Goal: Book appointment/travel/reservation

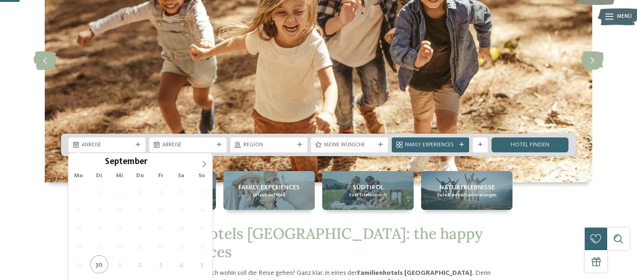
scroll to position [98, 0]
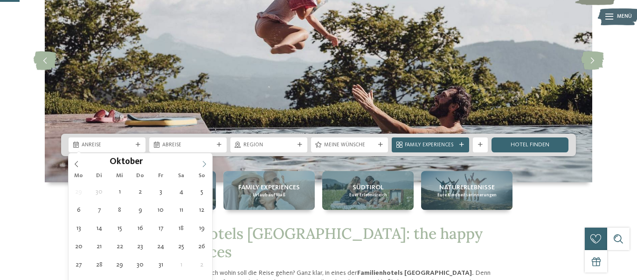
click at [209, 161] on span at bounding box center [204, 161] width 16 height 16
click at [206, 164] on icon at bounding box center [204, 164] width 7 height 7
click at [77, 162] on icon at bounding box center [76, 164] width 7 height 7
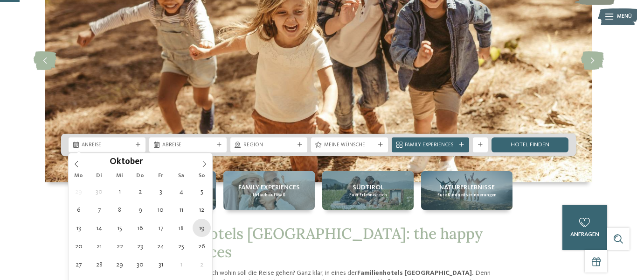
type div "19.10.2025"
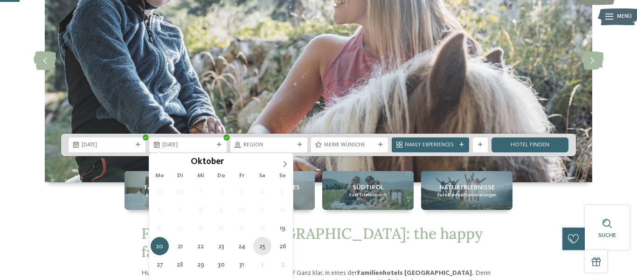
type div "25.10.2025"
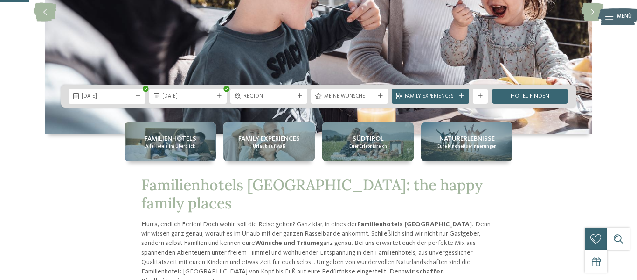
scroll to position [147, 0]
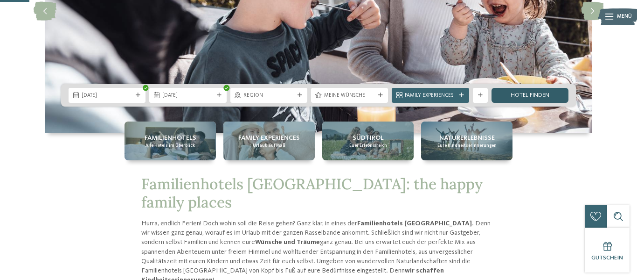
click at [538, 91] on link "Hotel finden" at bounding box center [530, 95] width 77 height 15
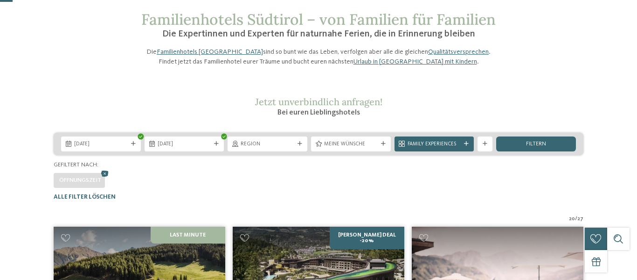
scroll to position [41, 0]
click at [533, 147] on span "filtern" at bounding box center [536, 144] width 20 height 6
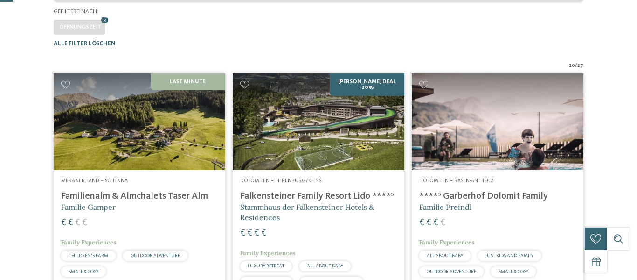
scroll to position [231, 0]
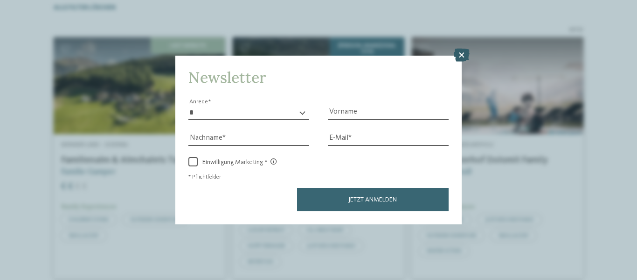
click at [464, 56] on icon at bounding box center [462, 55] width 16 height 13
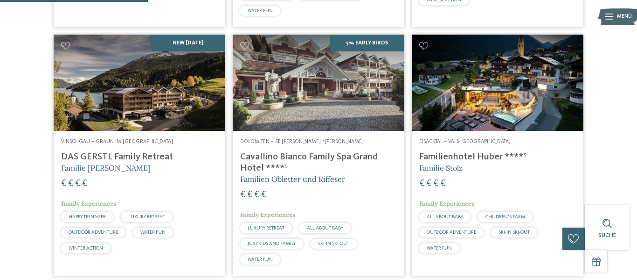
scroll to position [491, 0]
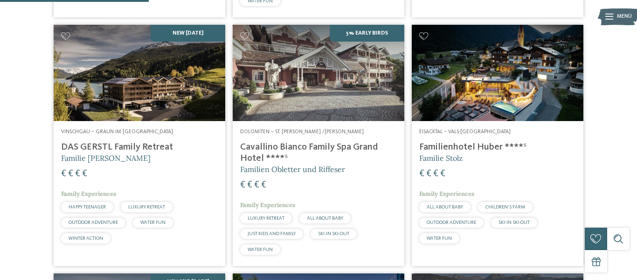
click at [460, 88] on img at bounding box center [498, 73] width 172 height 97
click at [172, 119] on img at bounding box center [140, 73] width 172 height 97
click at [267, 121] on img at bounding box center [319, 73] width 172 height 97
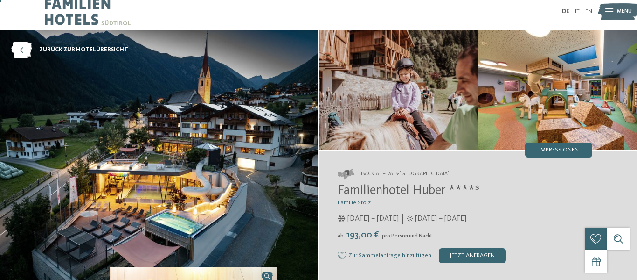
scroll to position [4, 0]
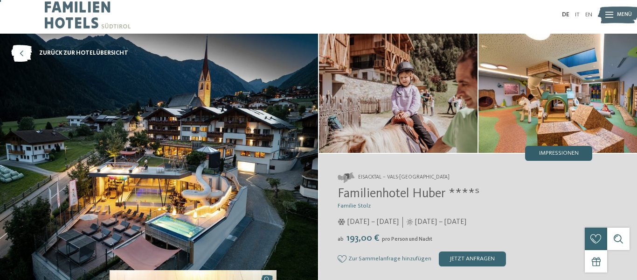
click at [563, 159] on div "Impressionen" at bounding box center [558, 153] width 67 height 15
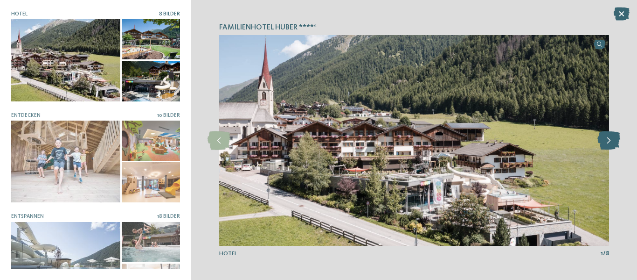
click at [610, 138] on icon at bounding box center [609, 140] width 23 height 19
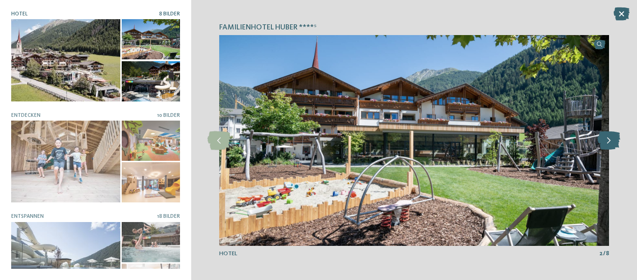
click at [610, 138] on icon at bounding box center [609, 140] width 23 height 19
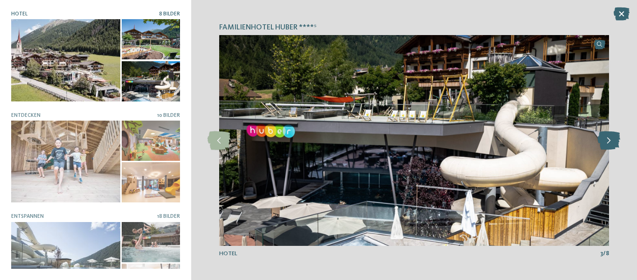
click at [610, 138] on icon at bounding box center [609, 140] width 23 height 19
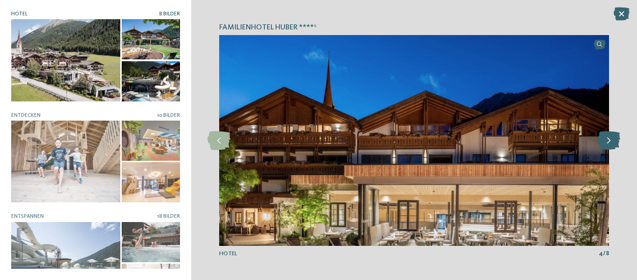
click at [610, 138] on icon at bounding box center [609, 140] width 23 height 19
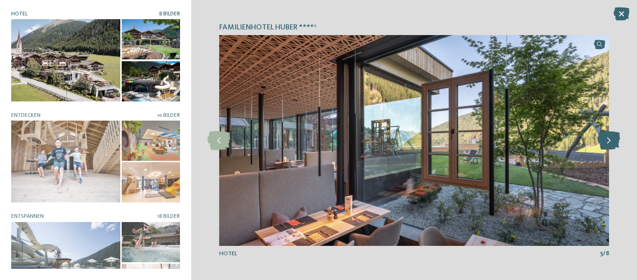
click at [610, 138] on icon at bounding box center [609, 140] width 23 height 19
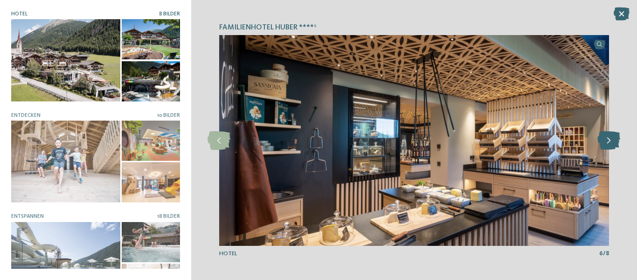
click at [610, 138] on icon at bounding box center [609, 140] width 23 height 19
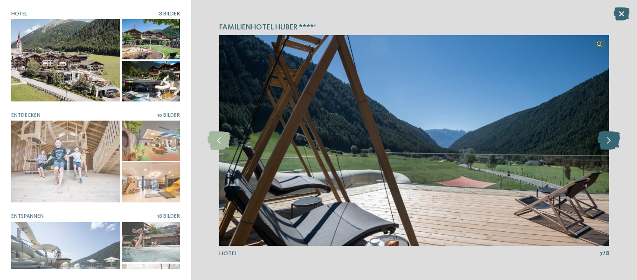
click at [610, 138] on icon at bounding box center [609, 140] width 23 height 19
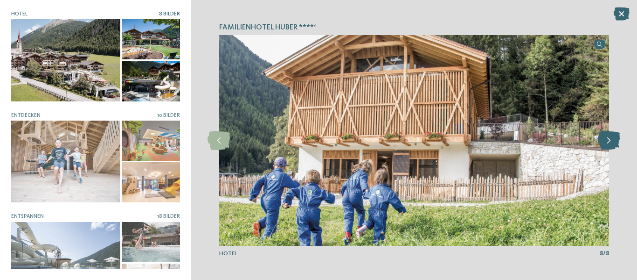
click at [610, 138] on icon at bounding box center [609, 140] width 23 height 19
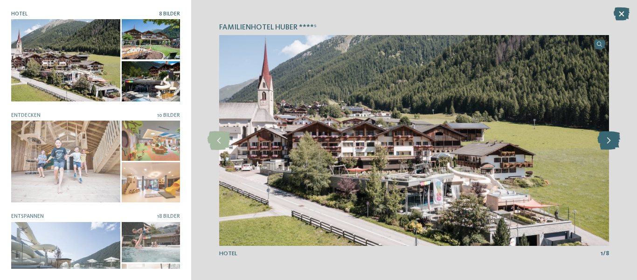
click at [610, 138] on icon at bounding box center [609, 140] width 23 height 19
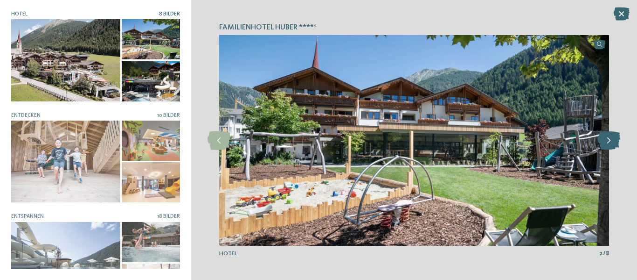
click at [610, 138] on icon at bounding box center [609, 140] width 23 height 19
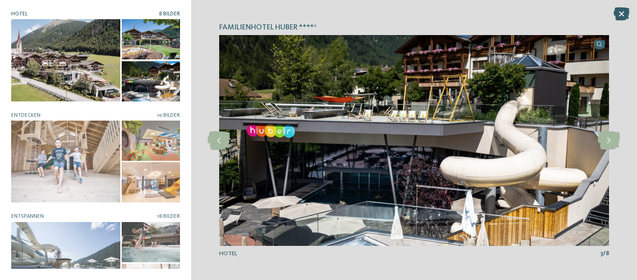
click at [625, 16] on icon at bounding box center [622, 13] width 16 height 13
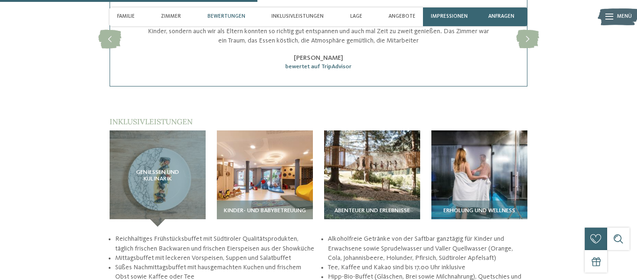
scroll to position [1140, 0]
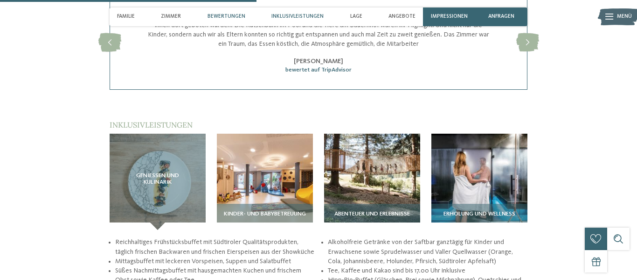
click at [314, 19] on span "Inklusivleistungen" at bounding box center [298, 17] width 52 height 6
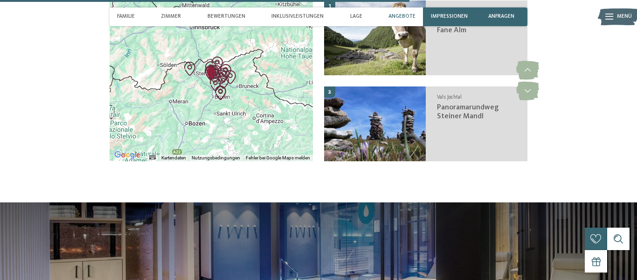
scroll to position [1173, 0]
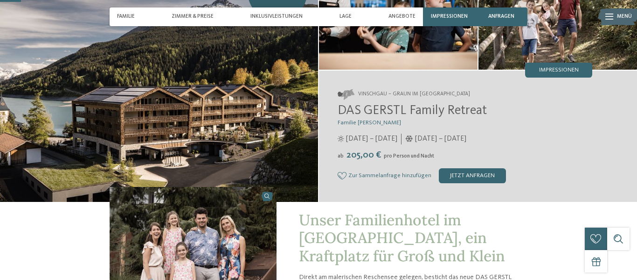
scroll to position [87, 0]
click at [565, 74] on div "Impressionen" at bounding box center [558, 70] width 67 height 15
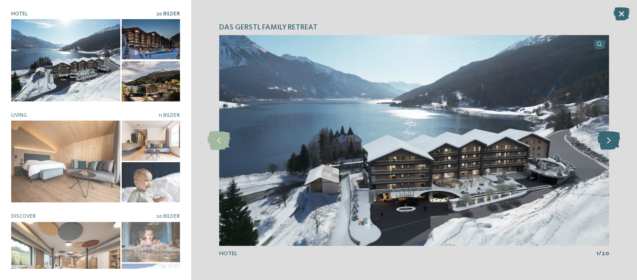
click at [611, 143] on icon at bounding box center [609, 140] width 23 height 19
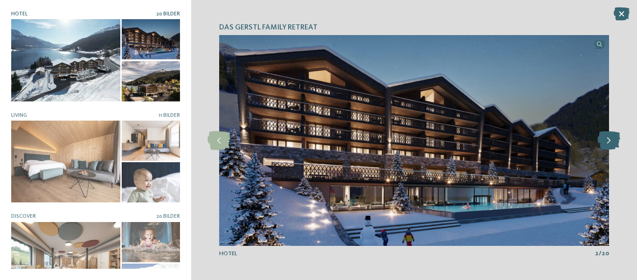
click at [611, 143] on icon at bounding box center [609, 140] width 23 height 19
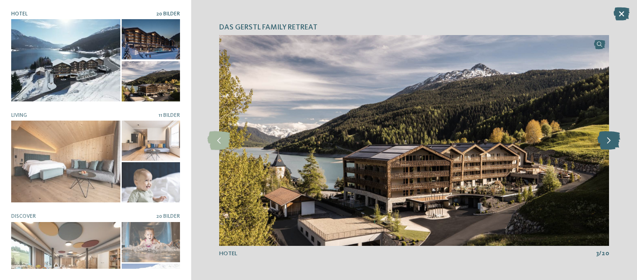
click at [611, 143] on icon at bounding box center [609, 140] width 23 height 19
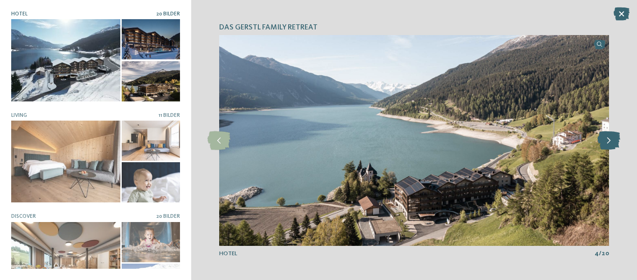
click at [611, 143] on icon at bounding box center [609, 140] width 23 height 19
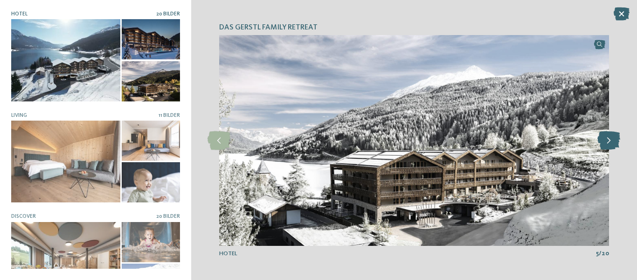
click at [611, 143] on icon at bounding box center [609, 140] width 23 height 19
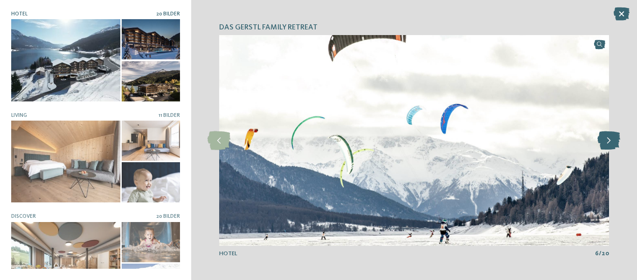
click at [611, 143] on icon at bounding box center [609, 140] width 23 height 19
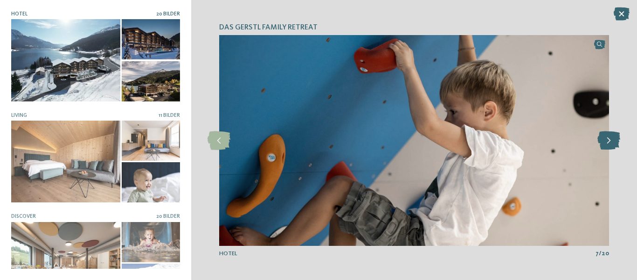
click at [611, 143] on icon at bounding box center [609, 140] width 23 height 19
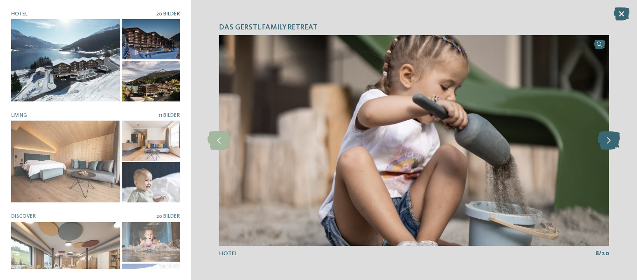
click at [611, 143] on icon at bounding box center [609, 140] width 23 height 19
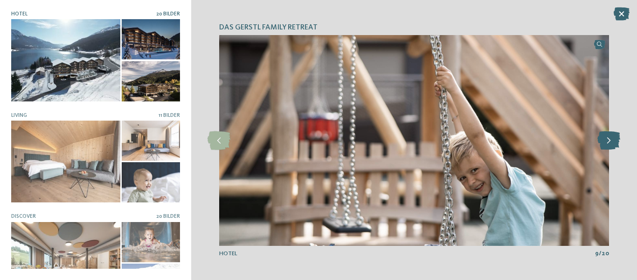
click at [611, 143] on icon at bounding box center [609, 140] width 23 height 19
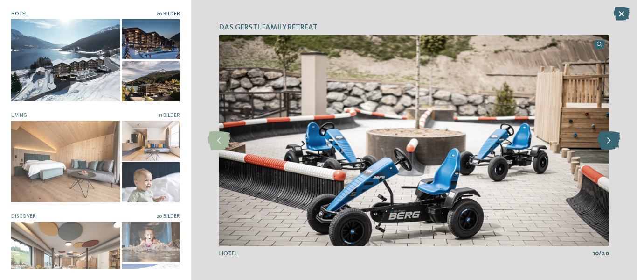
click at [611, 143] on icon at bounding box center [609, 140] width 23 height 19
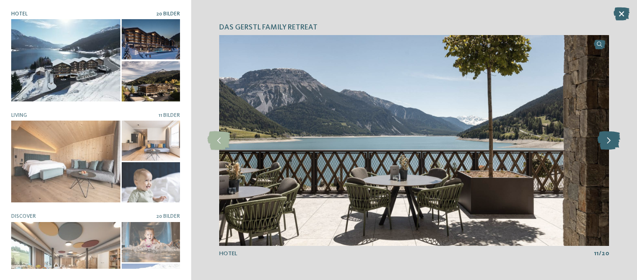
click at [611, 143] on icon at bounding box center [609, 140] width 23 height 19
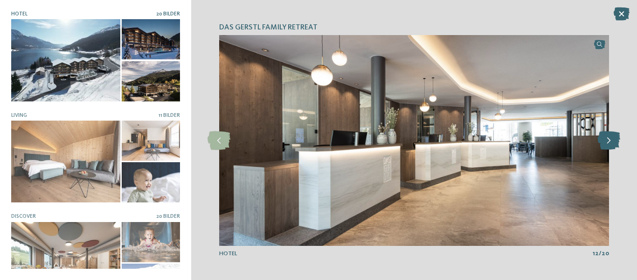
click at [611, 143] on icon at bounding box center [609, 140] width 23 height 19
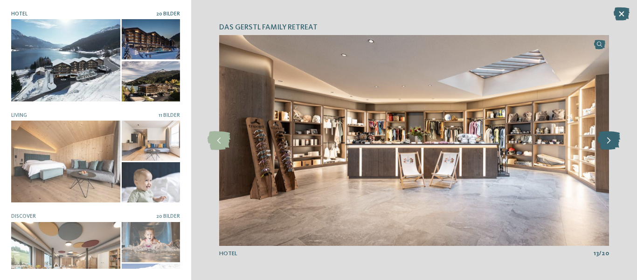
click at [611, 143] on icon at bounding box center [609, 140] width 23 height 19
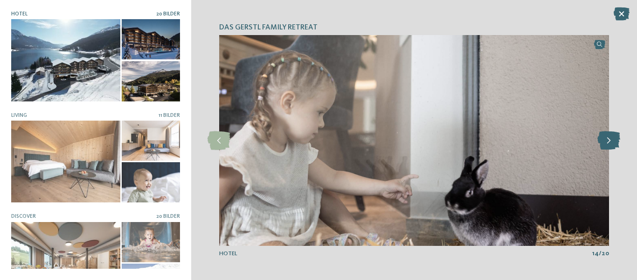
click at [611, 143] on icon at bounding box center [609, 140] width 23 height 19
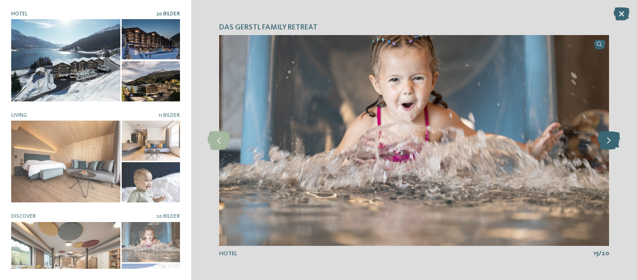
click at [611, 143] on icon at bounding box center [609, 140] width 23 height 19
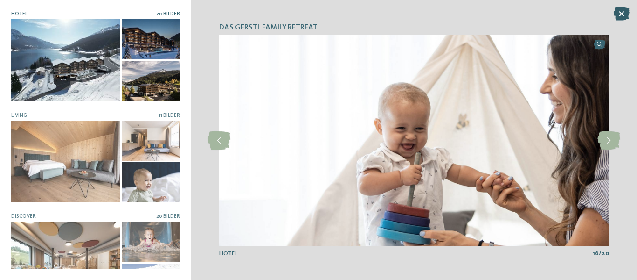
click at [625, 19] on icon at bounding box center [622, 13] width 16 height 13
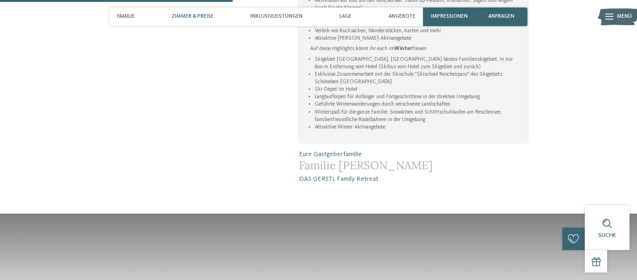
scroll to position [971, 0]
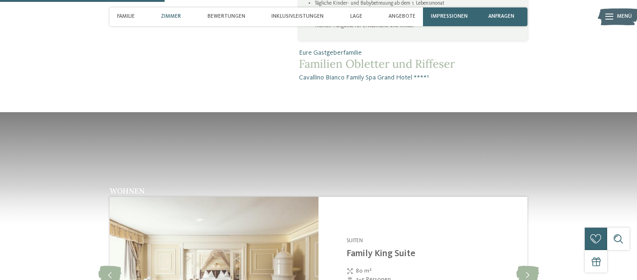
scroll to position [728, 0]
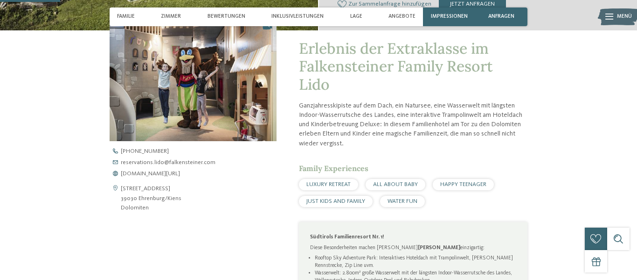
scroll to position [256, 0]
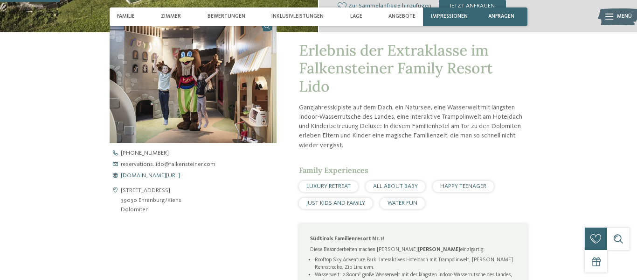
click at [175, 176] on span "[DOMAIN_NAME][URL]" at bounding box center [150, 176] width 59 height 6
